Goal: Information Seeking & Learning: Learn about a topic

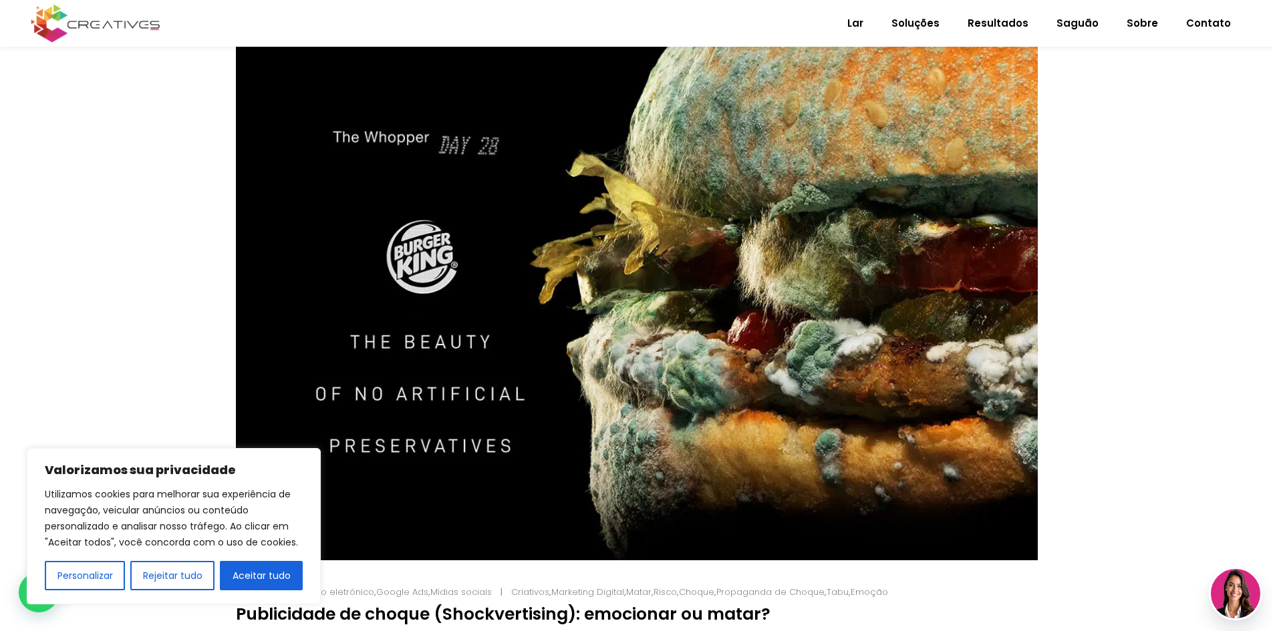
scroll to position [334, 0]
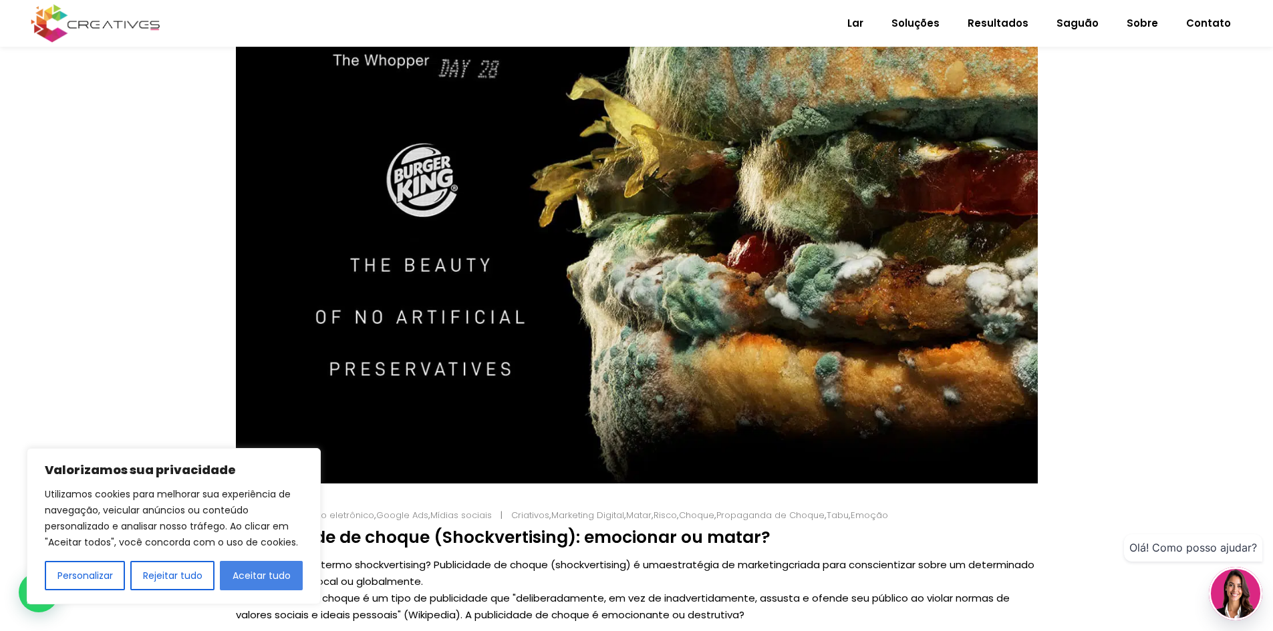
click at [265, 573] on font "Aceitar tudo" at bounding box center [262, 575] width 58 height 13
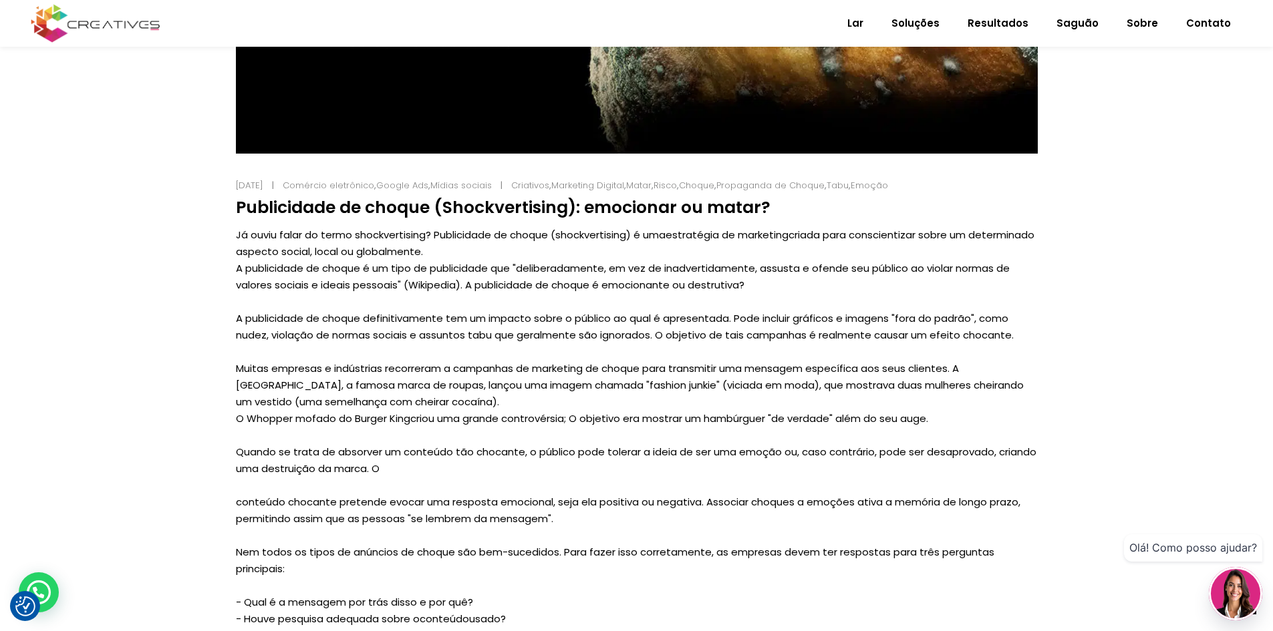
scroll to position [668, 0]
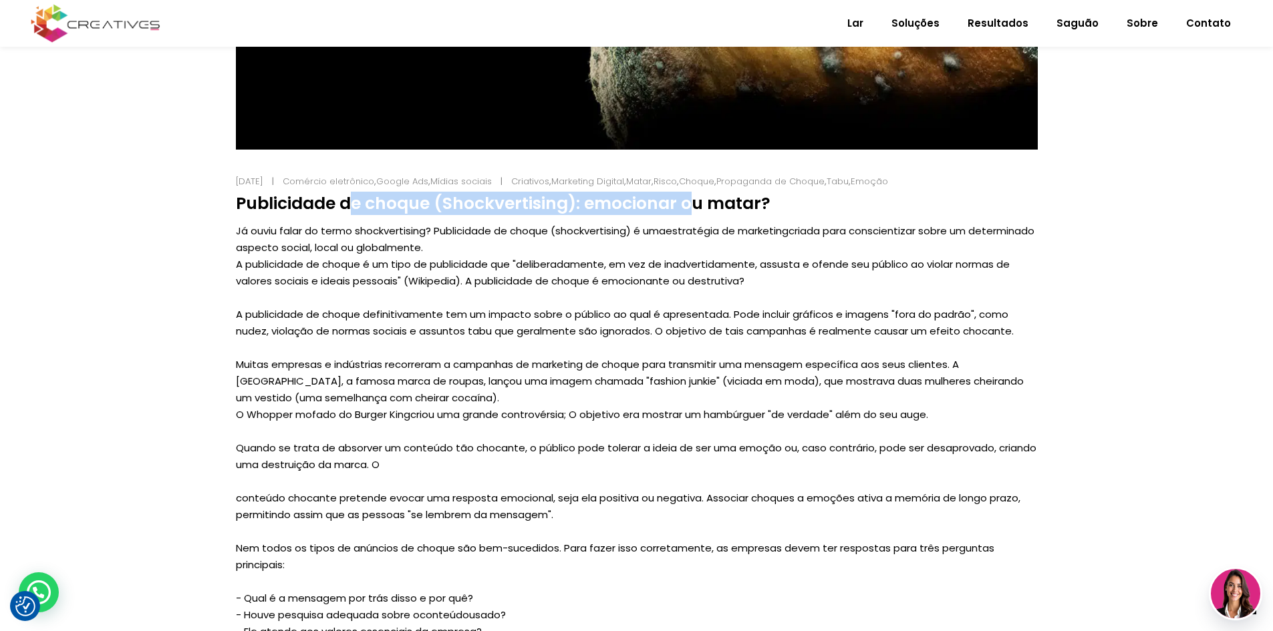
drag, startPoint x: 575, startPoint y: 203, endPoint x: 237, endPoint y: 201, distance: 338.1
click at [237, 201] on font "Publicidade de choque (Shockvertising): emocionar ou matar?" at bounding box center [503, 203] width 534 height 23
copy font "Publicidade de choque (Shockvertising)"
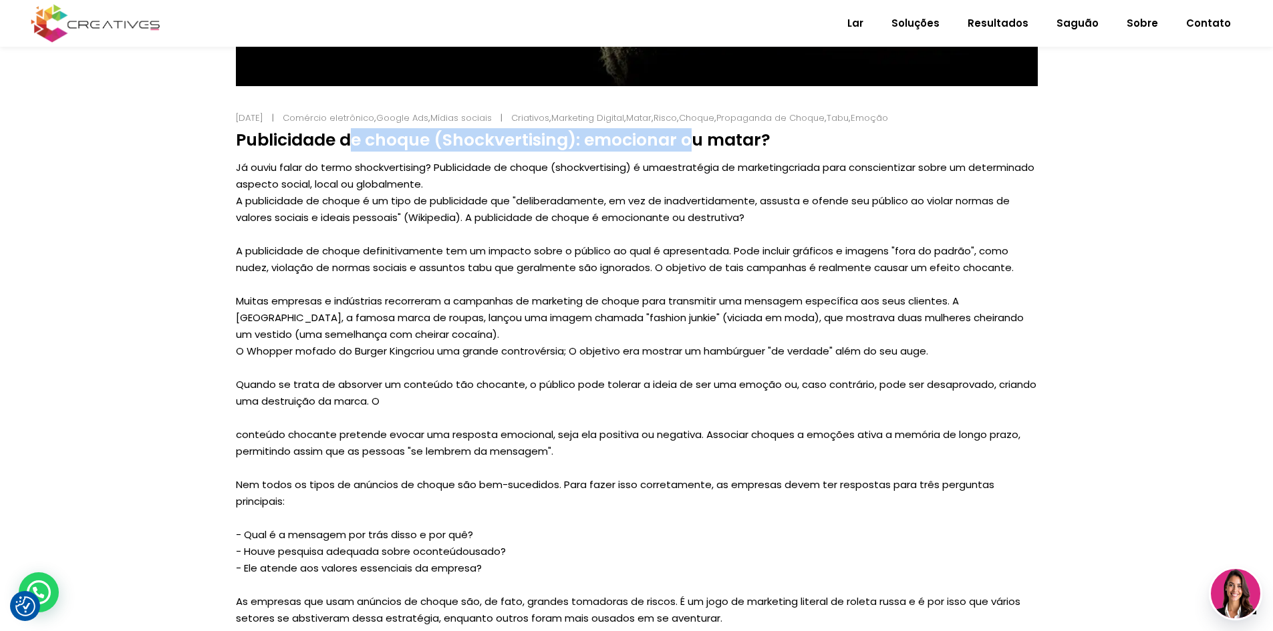
scroll to position [506, 0]
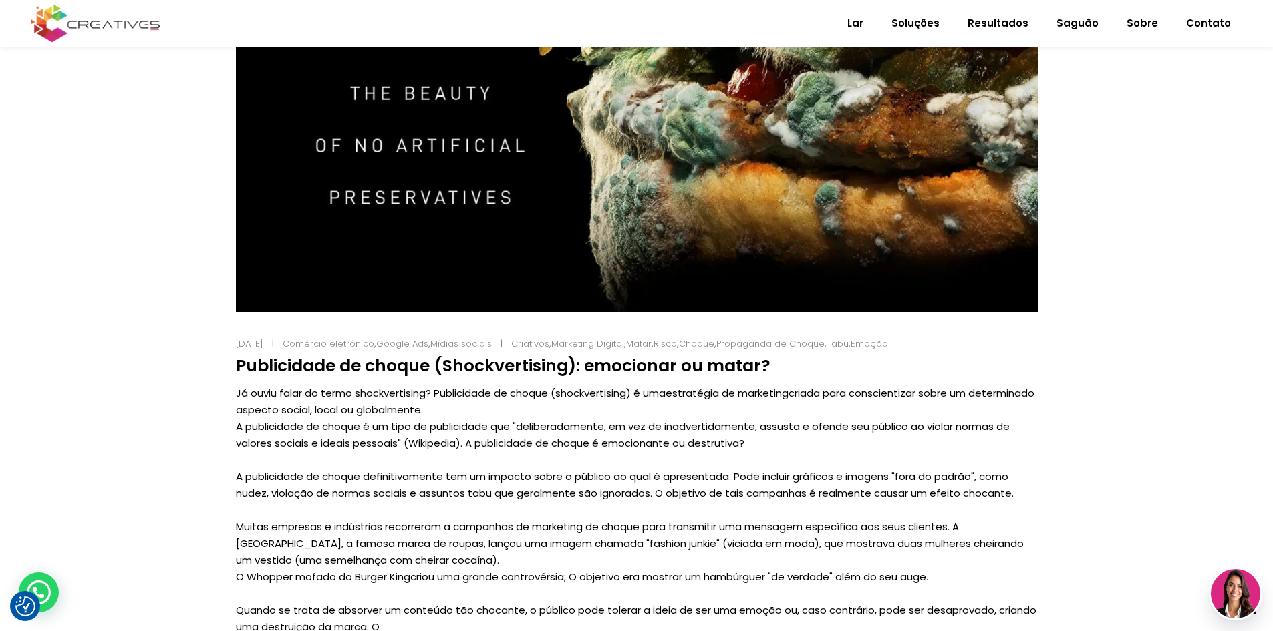
click at [669, 367] on font "Publicidade de choque (Shockvertising): emocionar ou matar?" at bounding box center [503, 365] width 534 height 23
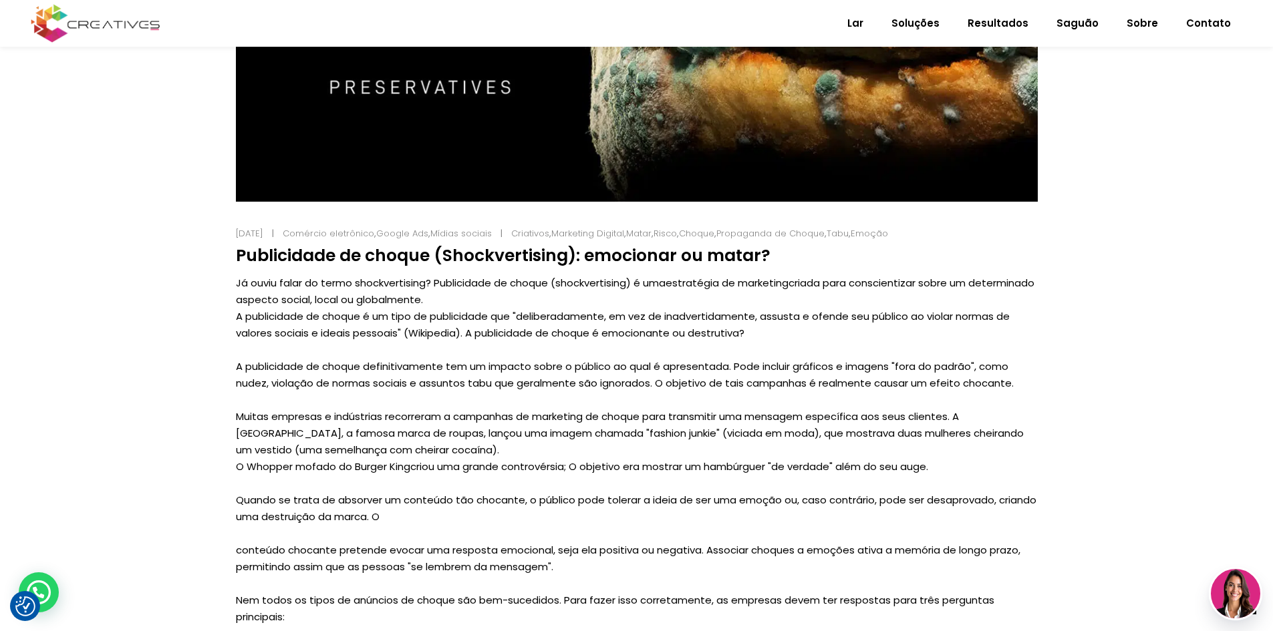
scroll to position [639, 0]
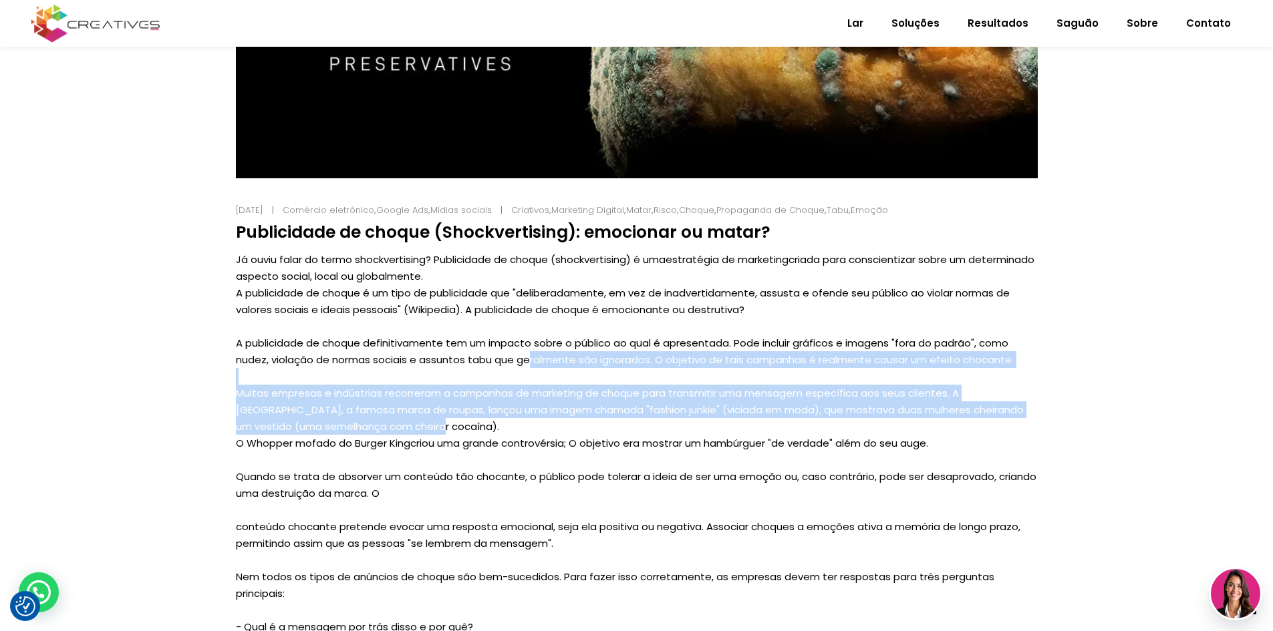
drag, startPoint x: 530, startPoint y: 359, endPoint x: 475, endPoint y: 419, distance: 81.3
click at [475, 419] on p "Já ouviu falar do termo shockvertising? Publicidade de choque (shockvertising) …" at bounding box center [637, 485] width 802 height 468
click at [651, 415] on font "Muitas empresas e indústrias recorreram a campanhas de marketing de choque para…" at bounding box center [630, 409] width 788 height 47
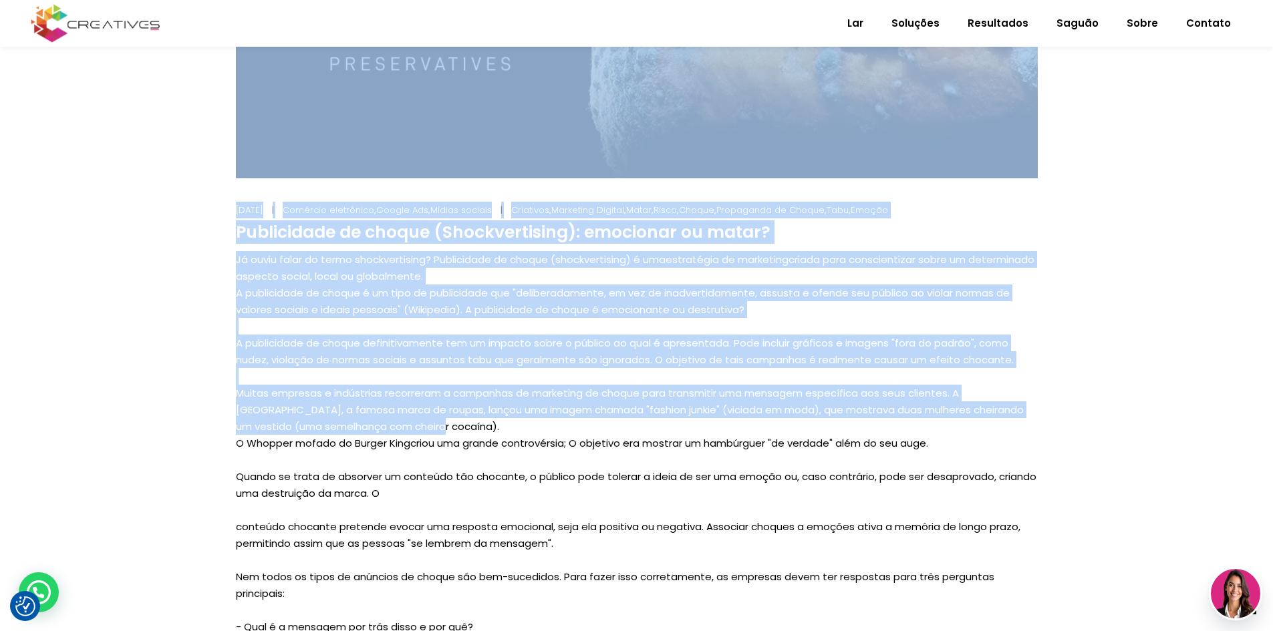
drag, startPoint x: 228, startPoint y: 444, endPoint x: 655, endPoint y: 432, distance: 427.1
click at [655, 432] on div "[DATE] Comércio eletrônico , Google Ads , Mídias sociais Criativos , Marketing …" at bounding box center [636, 251] width 835 height 1233
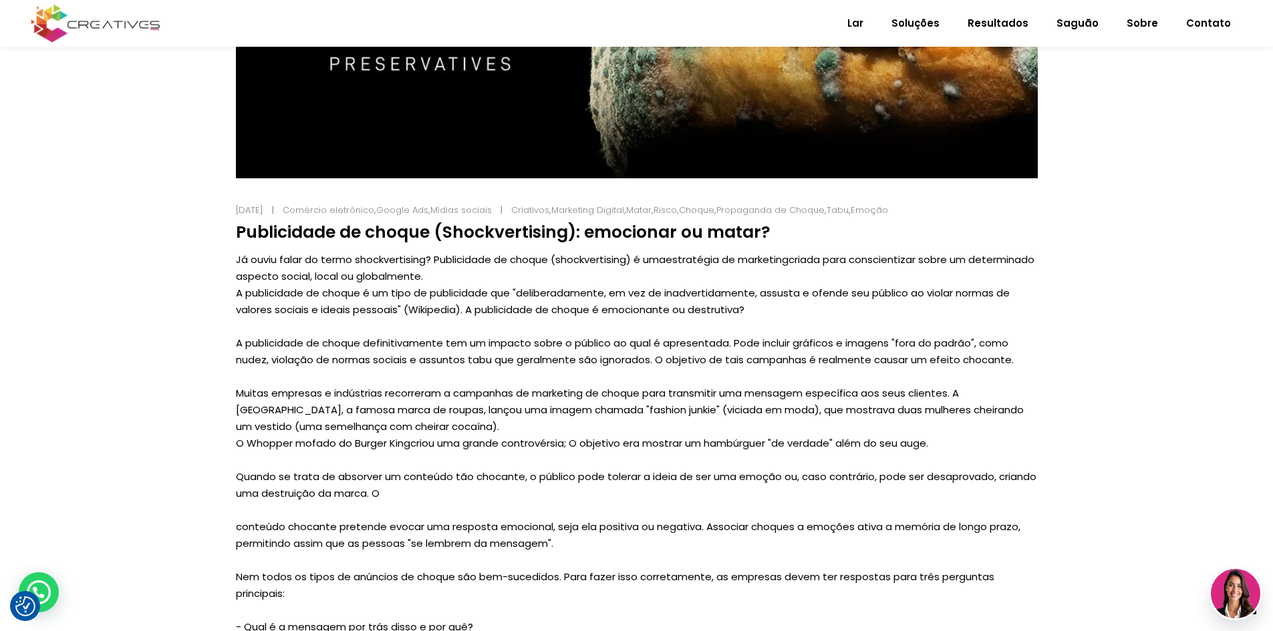
drag, startPoint x: 561, startPoint y: 443, endPoint x: 495, endPoint y: 449, distance: 65.8
click at [561, 444] on font "criou uma grande controvérsia; O objetivo era mostrar um hambúrguer "de verdade…" at bounding box center [669, 443] width 518 height 14
drag, startPoint x: 939, startPoint y: 443, endPoint x: 237, endPoint y: 445, distance: 701.5
click at [237, 445] on p "Já ouviu falar do termo shockvertising? Publicidade de choque (shockvertising) …" at bounding box center [637, 485] width 802 height 468
copy p "O Whopper mofado do Burger King criou uma grande controvérsia; O objetivo era m…"
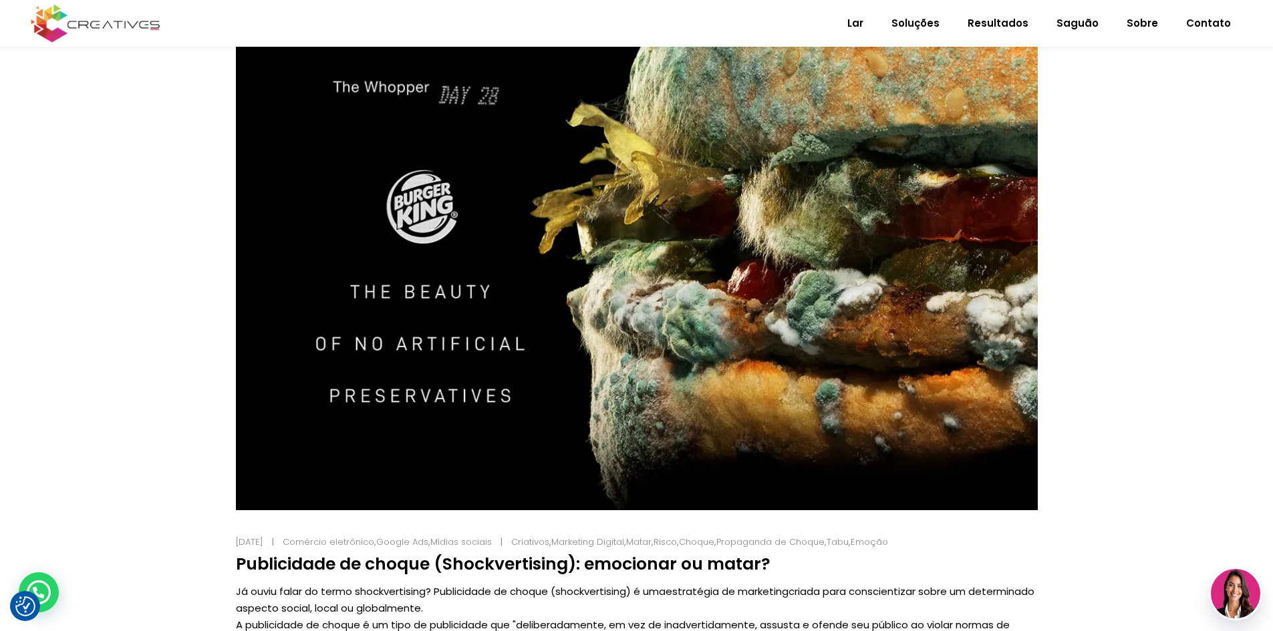
scroll to position [105, 0]
